Goal: Task Accomplishment & Management: Manage account settings

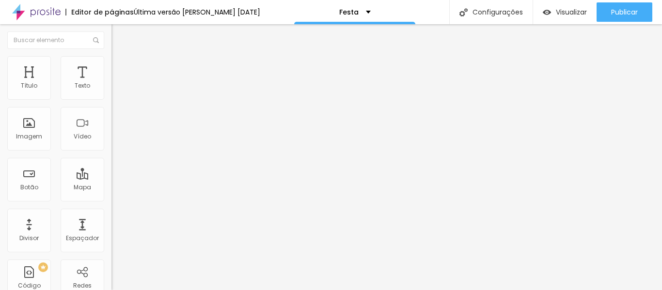
click at [112, 83] on span "Trocar imagem" at bounding box center [138, 79] width 53 height 8
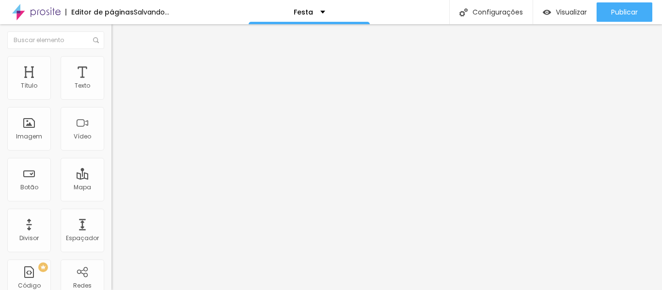
click at [112, 83] on span "Trocar imagem" at bounding box center [138, 79] width 53 height 8
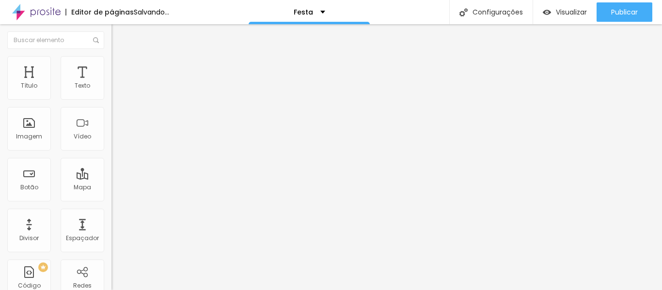
click at [112, 83] on span "Trocar imagem" at bounding box center [138, 79] width 53 height 8
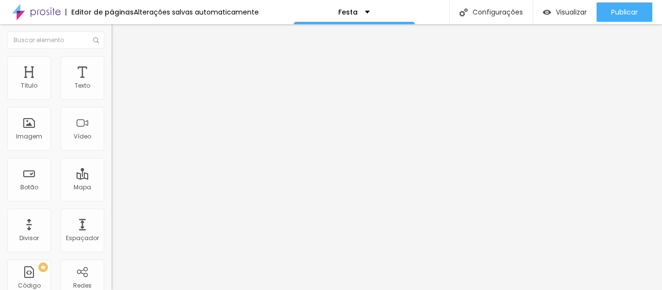
click at [112, 83] on span "Trocar imagem" at bounding box center [138, 79] width 53 height 8
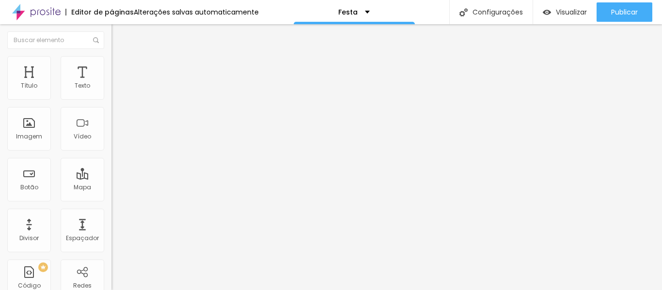
click at [112, 83] on span "Trocar imagem" at bounding box center [138, 79] width 53 height 8
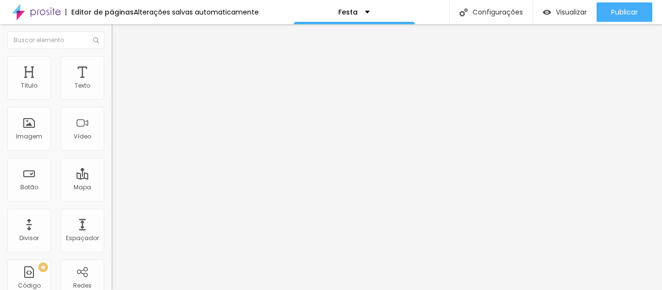
click at [112, 83] on span "Trocar imagem" at bounding box center [138, 79] width 53 height 8
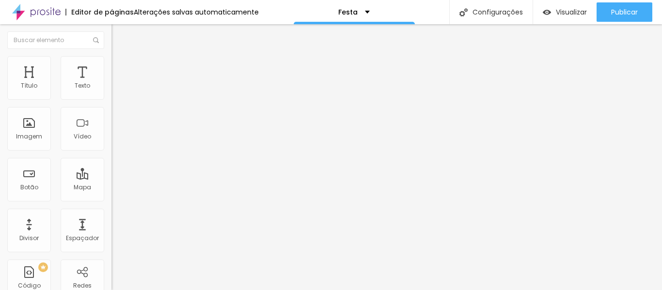
click at [112, 83] on span "Trocar imagem" at bounding box center [138, 79] width 53 height 8
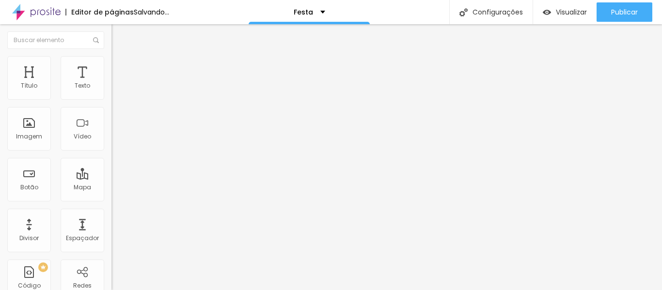
click at [112, 83] on span "Trocar imagem" at bounding box center [138, 79] width 53 height 8
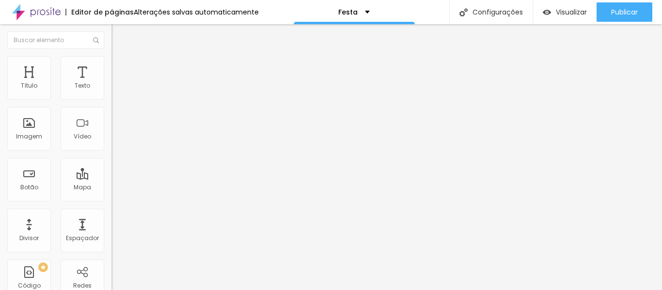
click at [112, 83] on span "Trocar imagem" at bounding box center [138, 79] width 53 height 8
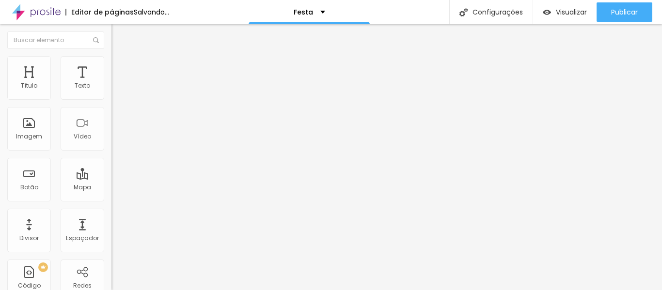
click at [112, 83] on span "Trocar imagem" at bounding box center [138, 79] width 53 height 8
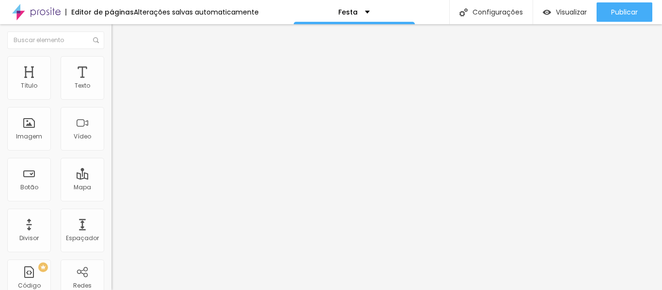
click at [112, 83] on span "Trocar imagem" at bounding box center [138, 79] width 53 height 8
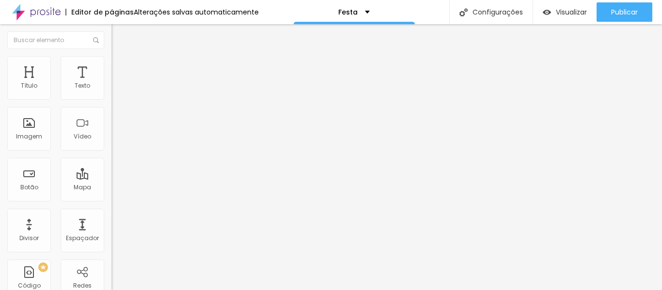
click at [112, 83] on span "Trocar imagem" at bounding box center [138, 79] width 53 height 8
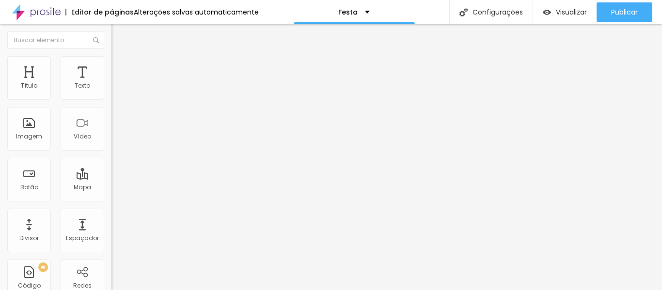
scroll to position [48, 0]
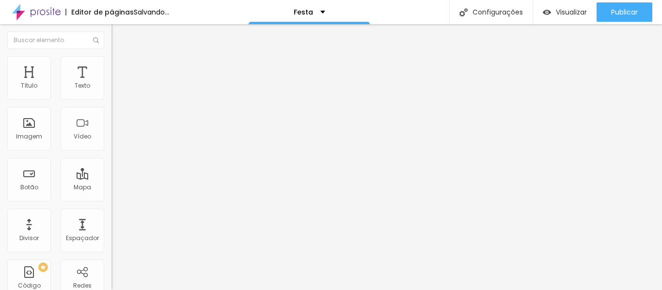
click at [112, 83] on span "Trocar imagem" at bounding box center [138, 79] width 53 height 8
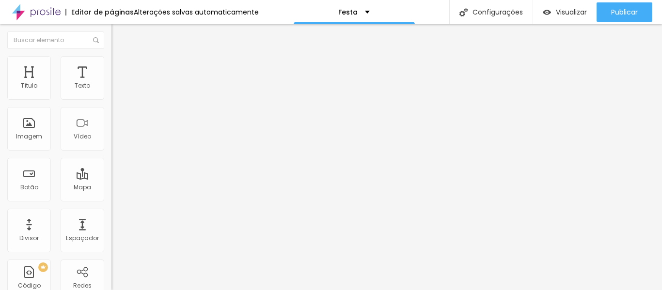
click at [112, 83] on span "Trocar imagem" at bounding box center [138, 79] width 53 height 8
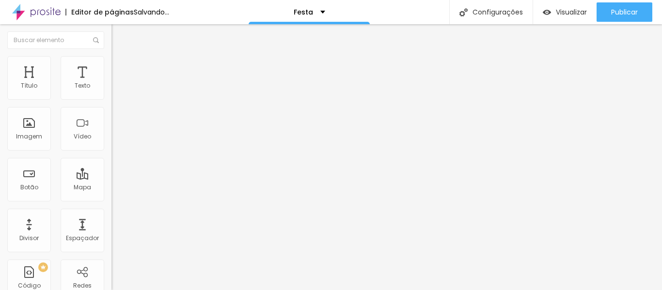
click at [112, 83] on span "Trocar imagem" at bounding box center [138, 79] width 53 height 8
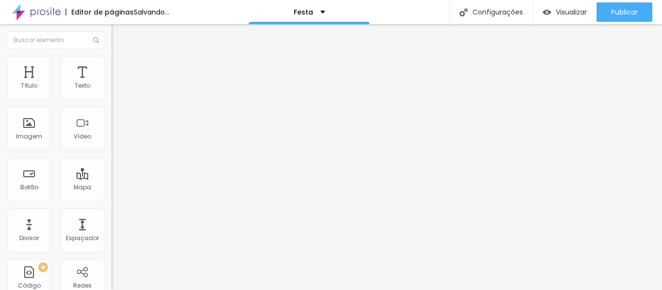
click at [112, 83] on span "Trocar imagem" at bounding box center [138, 79] width 53 height 8
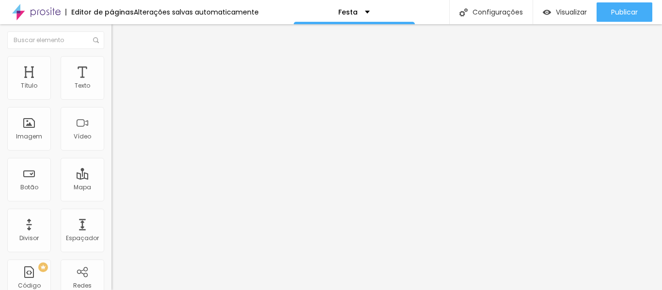
scroll to position [145, 0]
click at [112, 83] on span "Trocar imagem" at bounding box center [138, 79] width 53 height 8
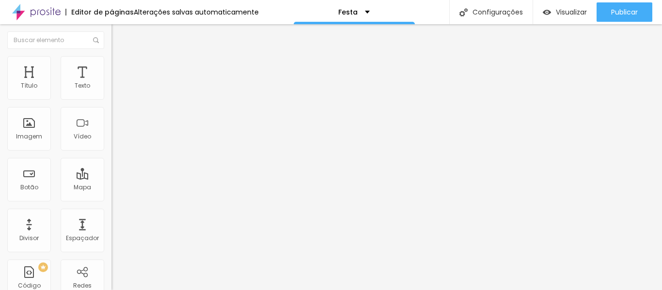
click at [112, 83] on span "Trocar imagem" at bounding box center [138, 79] width 53 height 8
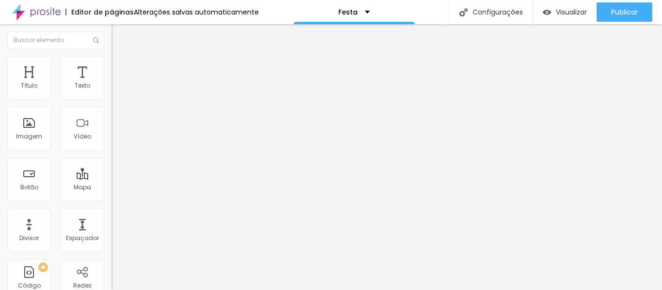
drag, startPoint x: 11, startPoint y: 33, endPoint x: 22, endPoint y: 60, distance: 28.9
click at [119, 34] on img "button" at bounding box center [123, 36] width 8 height 8
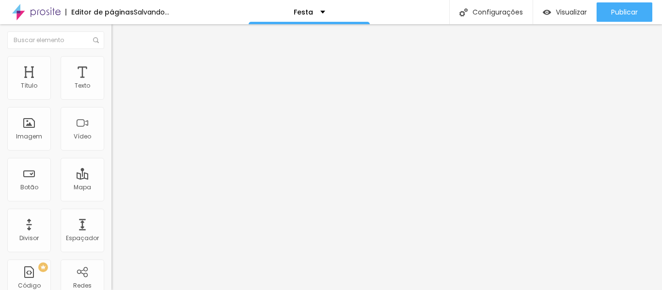
click at [112, 83] on span "Adicionar imagem" at bounding box center [143, 79] width 63 height 8
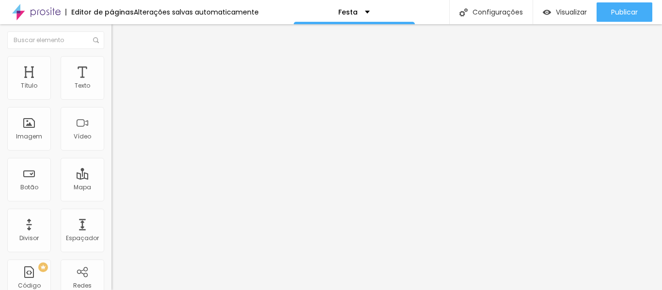
click at [112, 83] on span "Trocar imagem" at bounding box center [138, 79] width 53 height 8
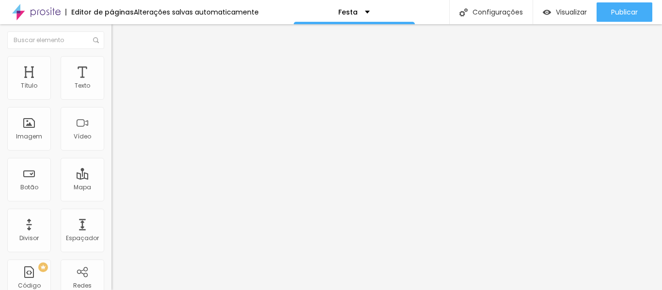
click at [112, 83] on span "Adicionar imagem" at bounding box center [143, 79] width 63 height 8
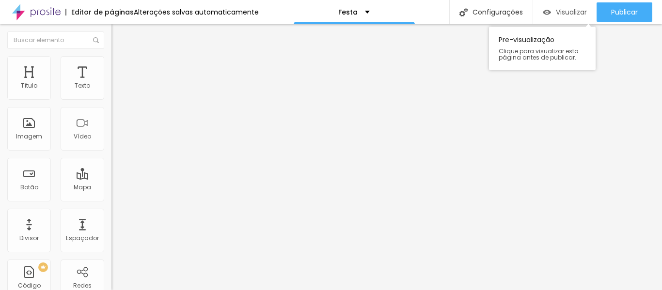
click at [565, 11] on span "Visualizar" at bounding box center [571, 12] width 31 height 8
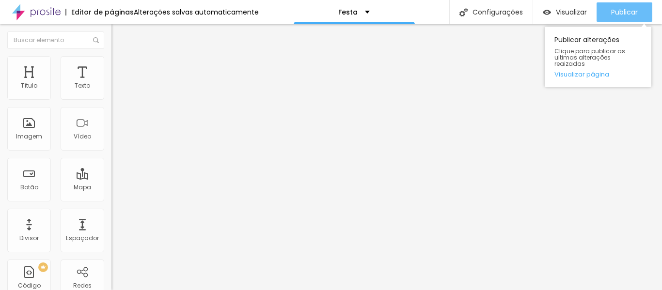
click at [629, 10] on span "Publicar" at bounding box center [625, 12] width 27 height 8
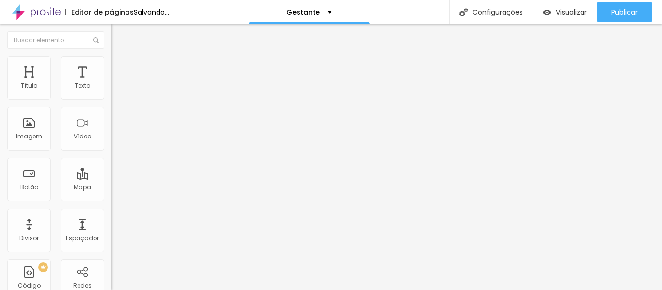
click at [112, 83] on span "Trocar imagem" at bounding box center [138, 79] width 53 height 8
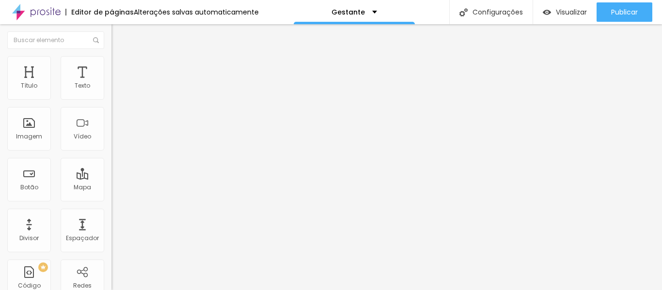
click at [112, 83] on span "Trocar imagem" at bounding box center [138, 79] width 53 height 8
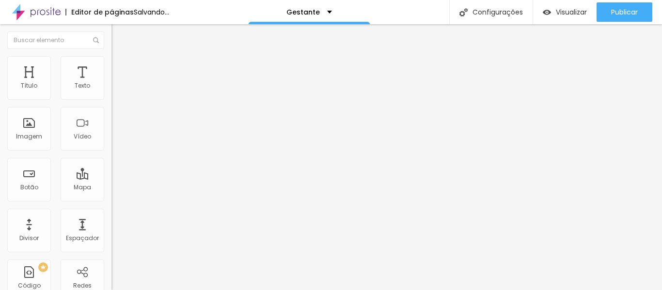
click at [112, 83] on span "Trocar imagem" at bounding box center [138, 79] width 53 height 8
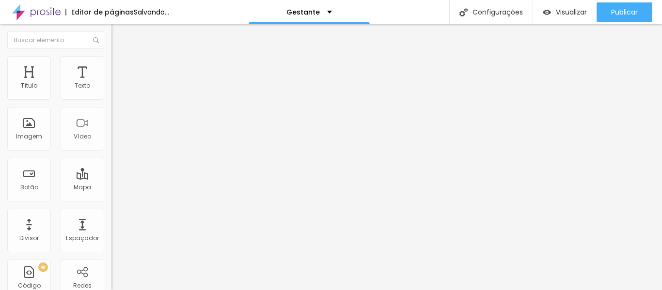
click at [112, 83] on span "Trocar imagem" at bounding box center [138, 79] width 53 height 8
